Goal: Register for event/course

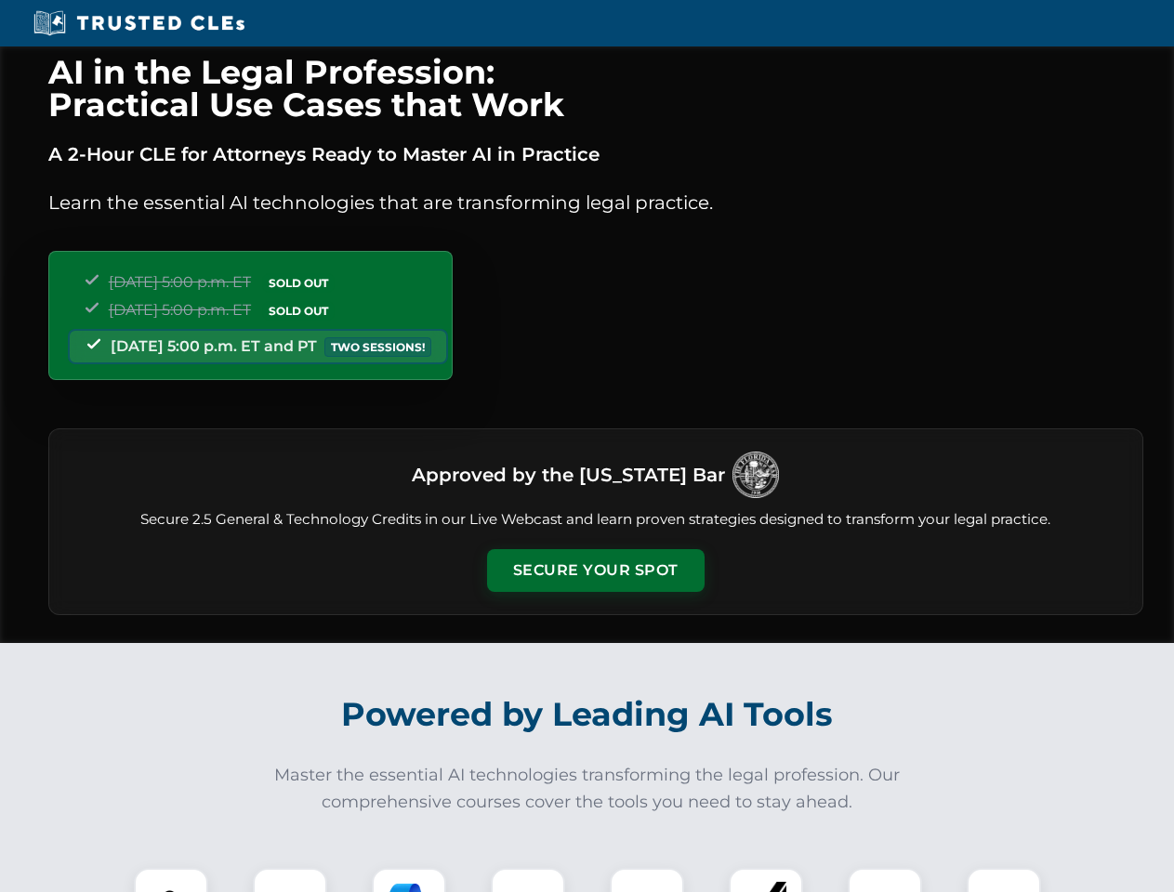
click at [595, 571] on button "Secure Your Spot" at bounding box center [595, 570] width 217 height 43
click at [171, 880] on img at bounding box center [171, 905] width 54 height 54
